Goal: Task Accomplishment & Management: Manage account settings

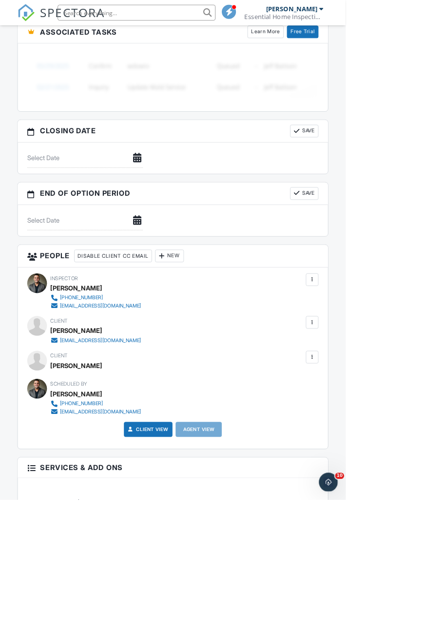
click at [390, 344] on div at bounding box center [386, 345] width 10 height 10
click at [386, 347] on div at bounding box center [386, 345] width 10 height 10
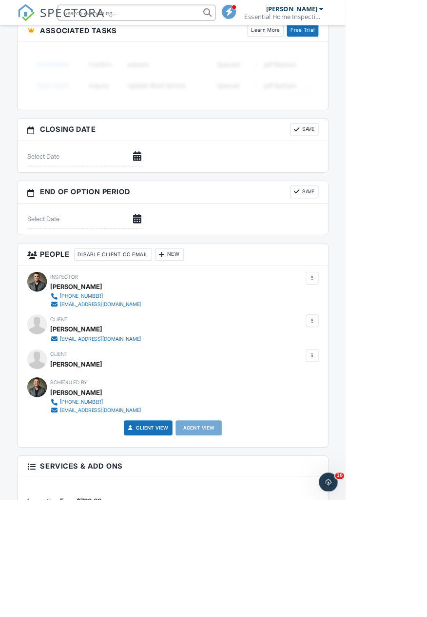
click at [224, 313] on div "New" at bounding box center [210, 314] width 36 height 16
click at [265, 371] on li "Client's Agent" at bounding box center [251, 368] width 96 height 24
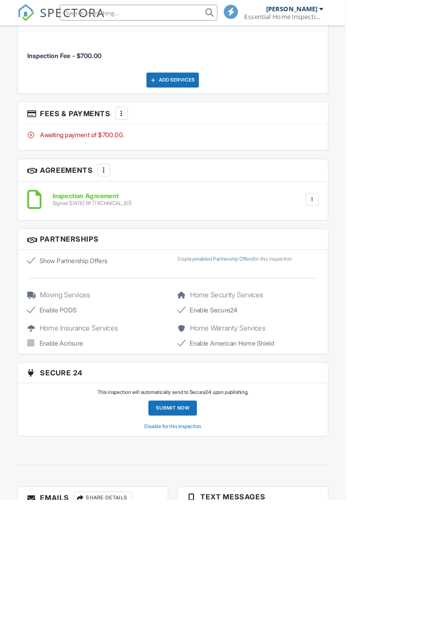
scroll to position [1426, 0]
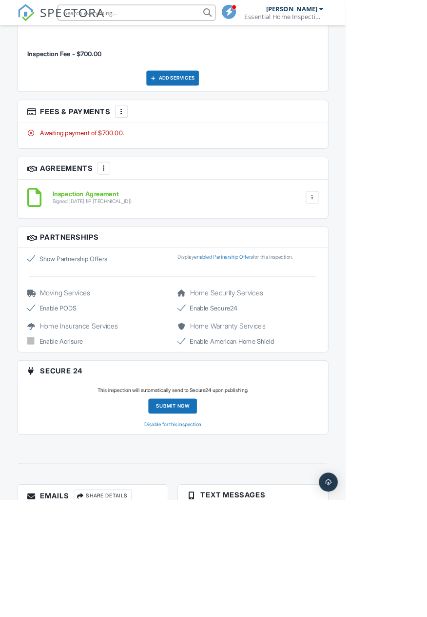
click at [158, 139] on div "More" at bounding box center [150, 137] width 16 height 16
click at [212, 169] on li "Edit Fees & Payments" at bounding box center [200, 167] width 102 height 24
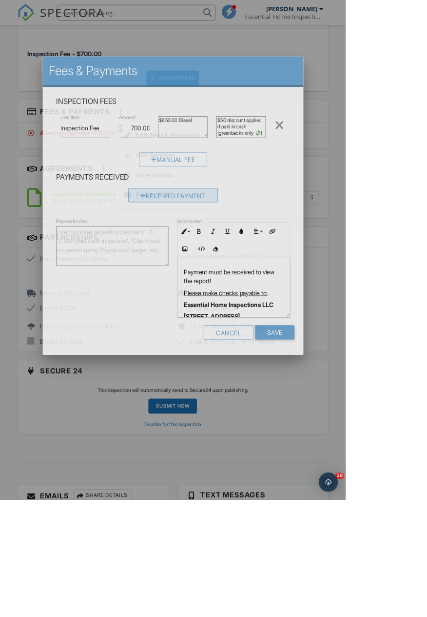
scroll to position [0, 0]
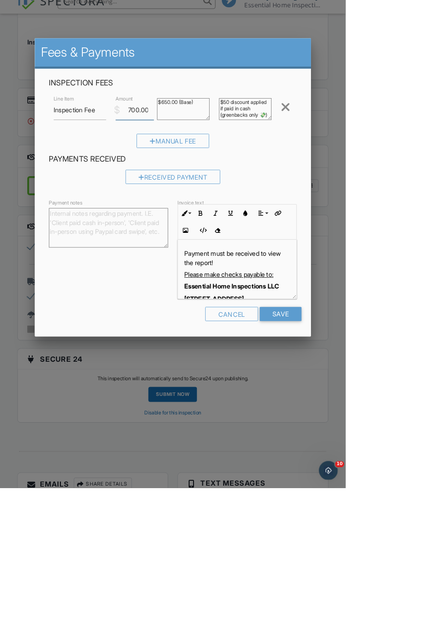
click at [190, 162] on input "700.00" at bounding box center [166, 151] width 47 height 24
type input "650.00"
click at [373, 411] on input "Save" at bounding box center [347, 402] width 52 height 18
